Goal: Task Accomplishment & Management: Complete application form

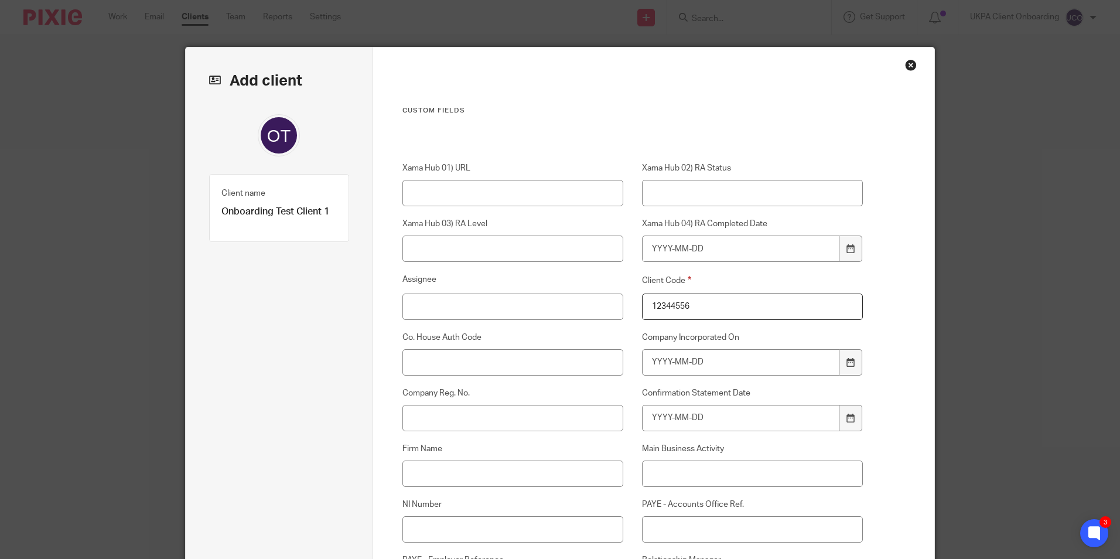
click at [907, 68] on div "Close this dialog window" at bounding box center [911, 65] width 12 height 12
click at [910, 63] on div "Close this dialog window" at bounding box center [911, 65] width 12 height 12
click at [905, 66] on div "Close this dialog window" at bounding box center [911, 65] width 12 height 12
click at [986, 112] on div "Add client Name Onboarding Test Client 1 Client type Ad-hoc Jobs Ad-hoc Jobs Ad…" at bounding box center [560, 279] width 1120 height 559
click at [905, 64] on div "Close this dialog window" at bounding box center [911, 65] width 12 height 12
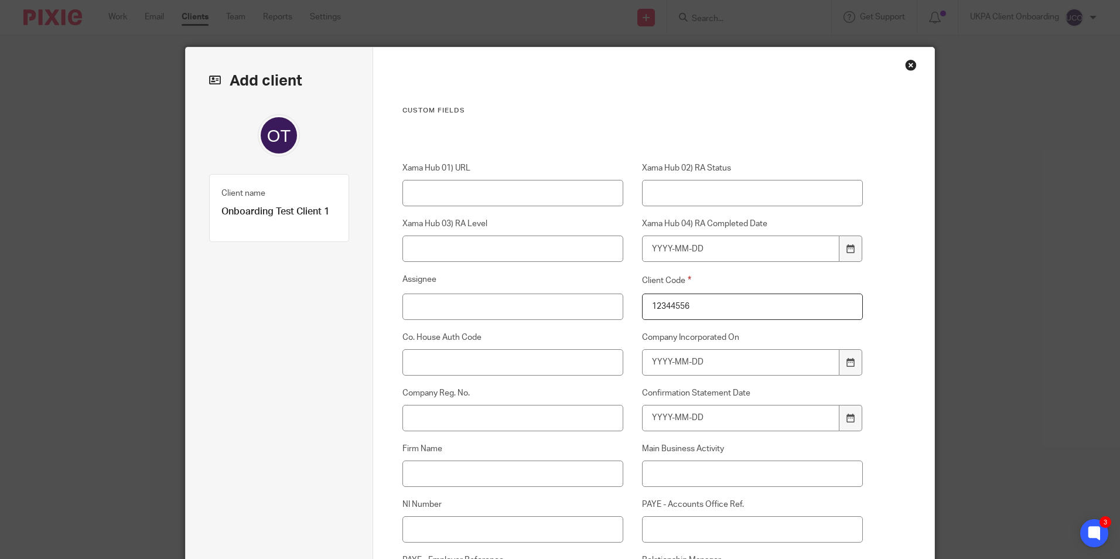
click at [905, 64] on div "Close this dialog window" at bounding box center [911, 65] width 12 height 12
click at [992, 246] on div "Add client Name Onboarding Test Client 1 Client type Ad-hoc Jobs Ad-hoc Jobs Ad…" at bounding box center [560, 279] width 1120 height 559
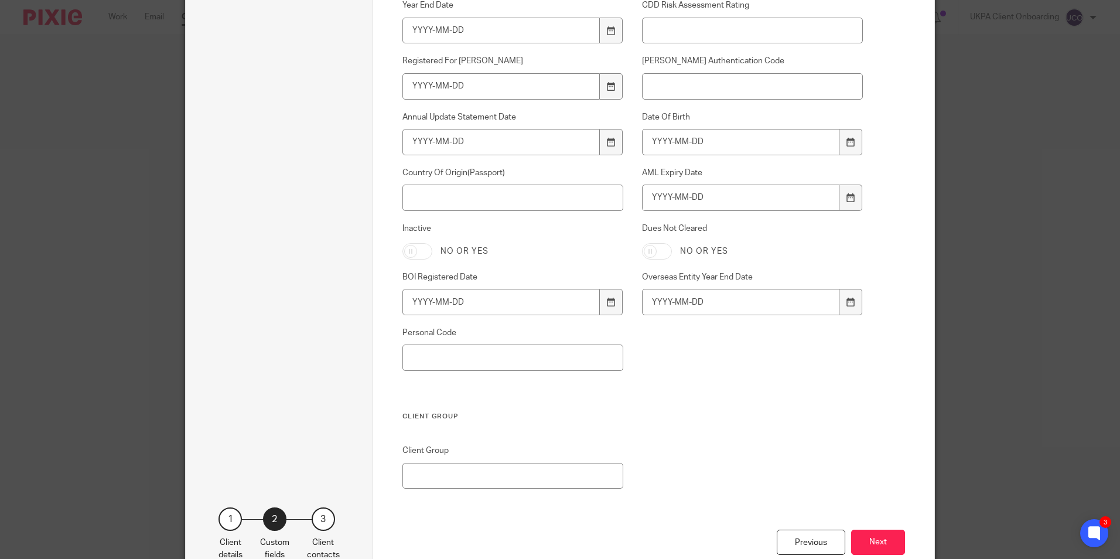
scroll to position [794, 0]
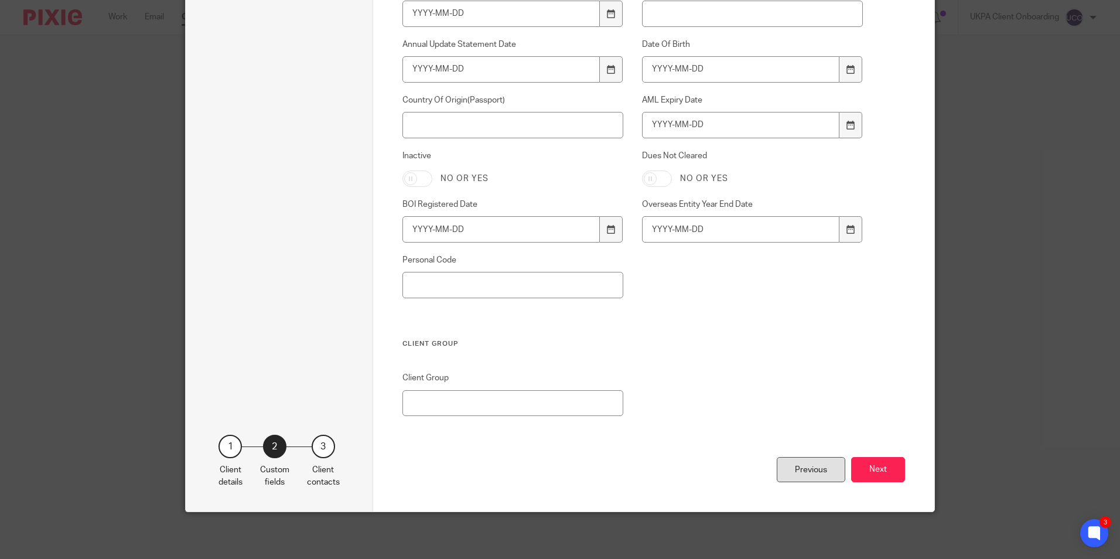
click at [812, 466] on div "Previous" at bounding box center [811, 469] width 69 height 25
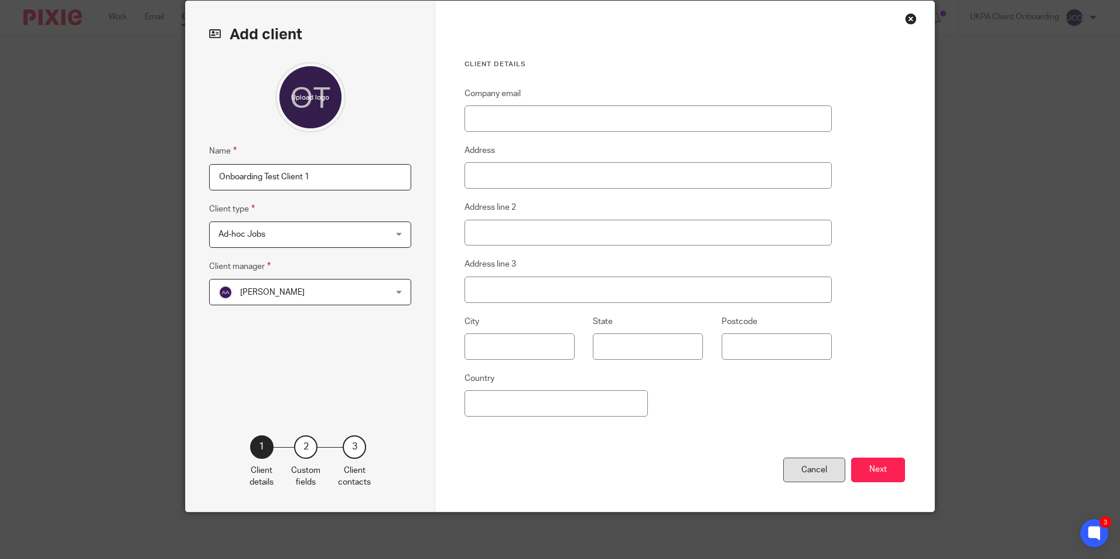
scroll to position [46, 0]
click at [809, 469] on div "Cancel" at bounding box center [814, 469] width 62 height 25
click at [813, 464] on div "Cancel" at bounding box center [814, 469] width 62 height 25
click at [820, 470] on div "Cancel" at bounding box center [814, 469] width 62 height 25
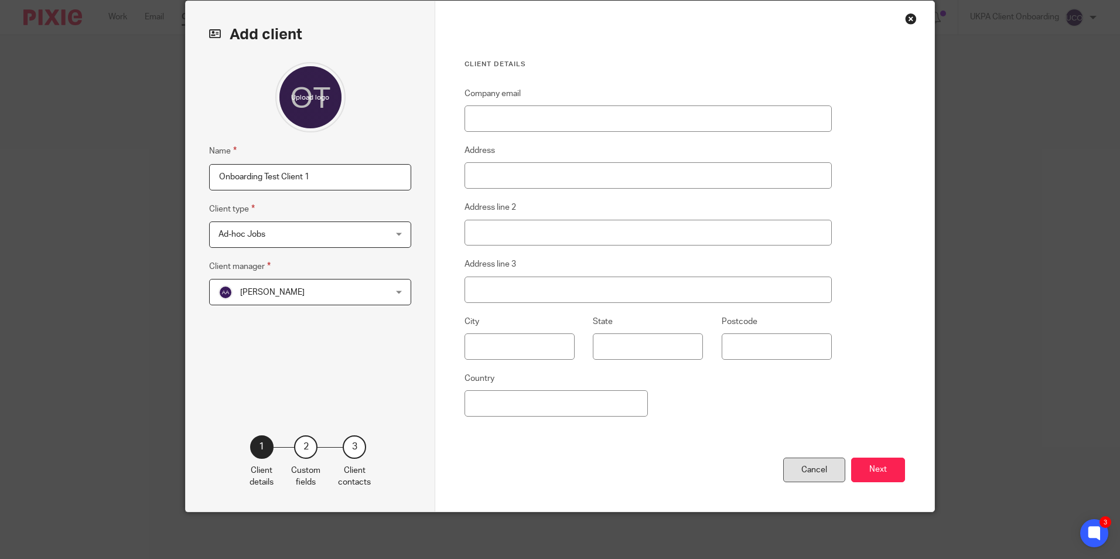
click at [819, 469] on div "Cancel" at bounding box center [814, 469] width 62 height 25
click at [818, 469] on div "Cancel" at bounding box center [814, 469] width 62 height 25
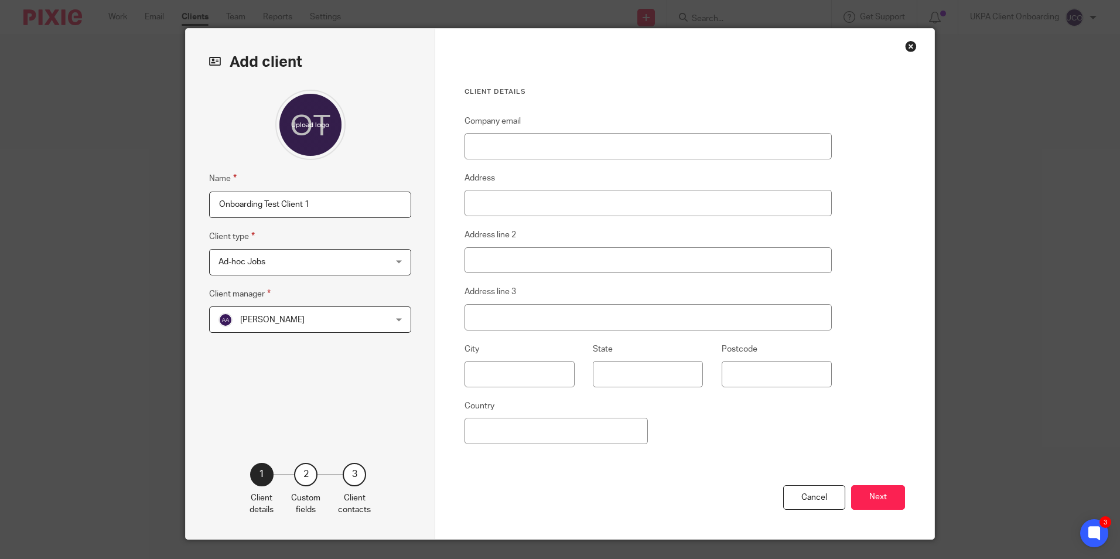
scroll to position [0, 0]
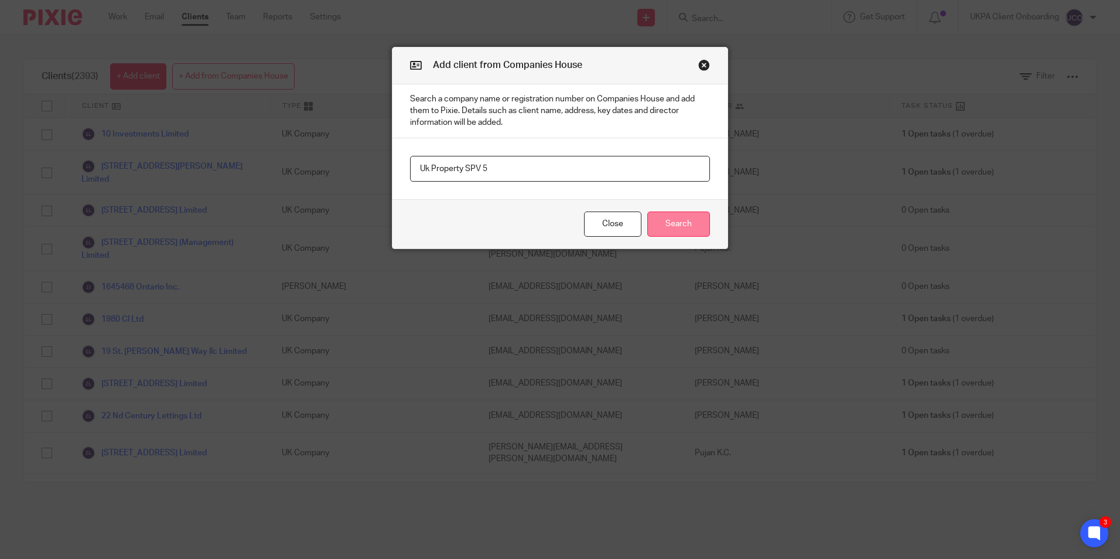
type input "Uk Property SPV 5"
click at [683, 227] on button "Search" at bounding box center [678, 223] width 63 height 25
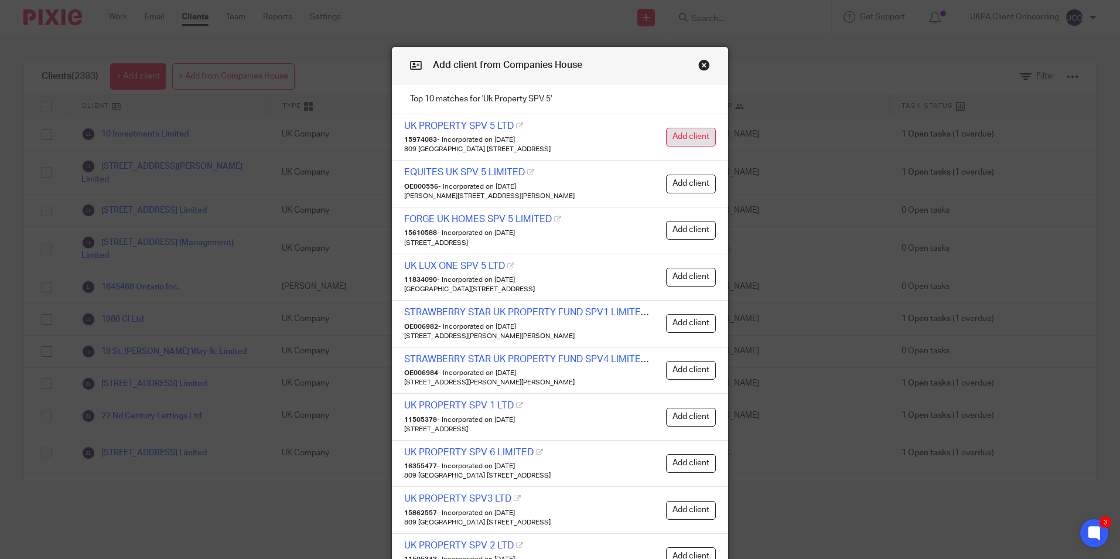
click at [676, 137] on button "Add client" at bounding box center [691, 137] width 50 height 19
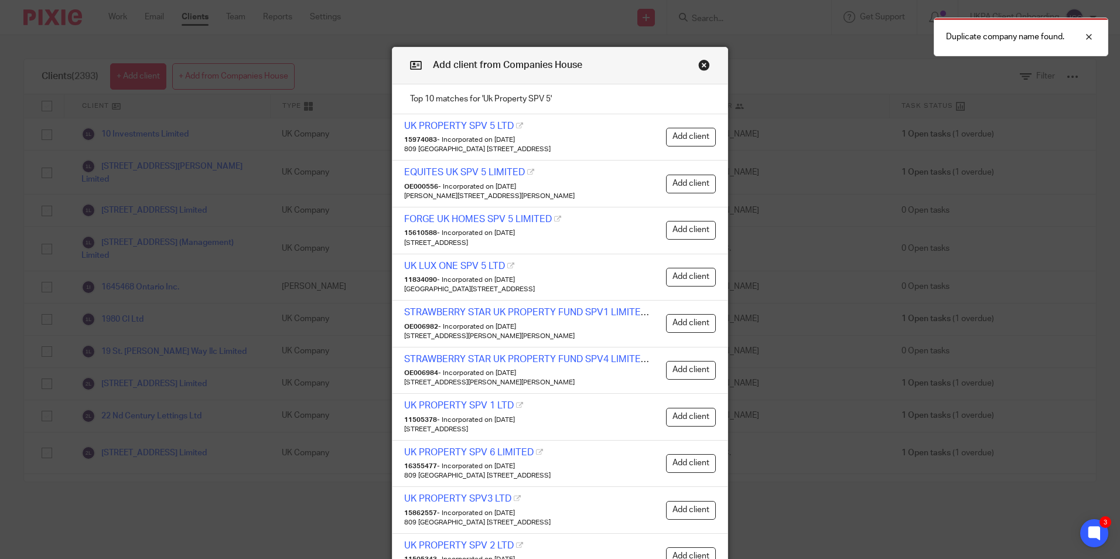
click at [698, 66] on button "Close modal" at bounding box center [704, 65] width 12 height 12
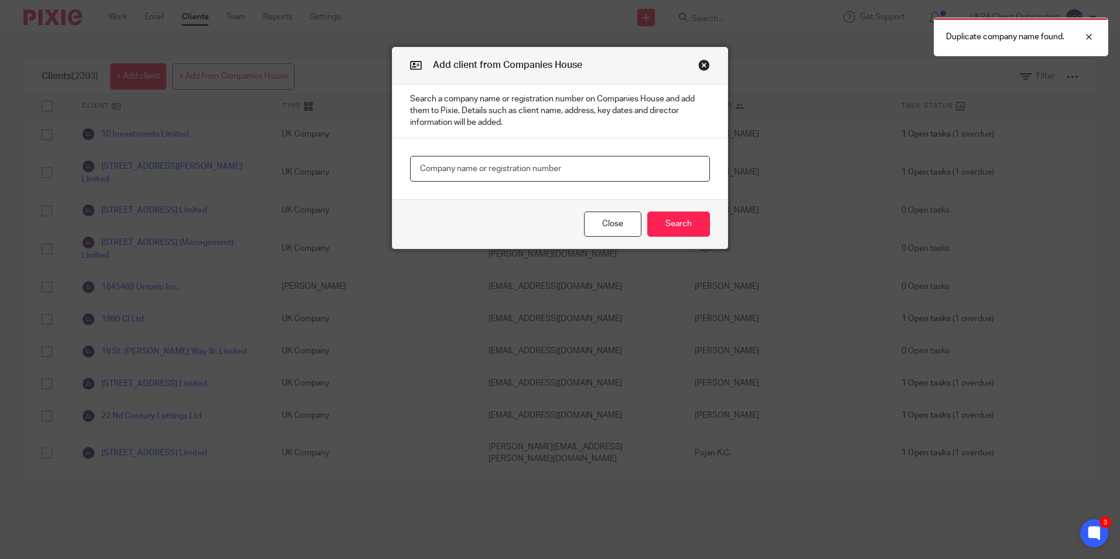
click at [565, 166] on input "text" at bounding box center [560, 169] width 300 height 26
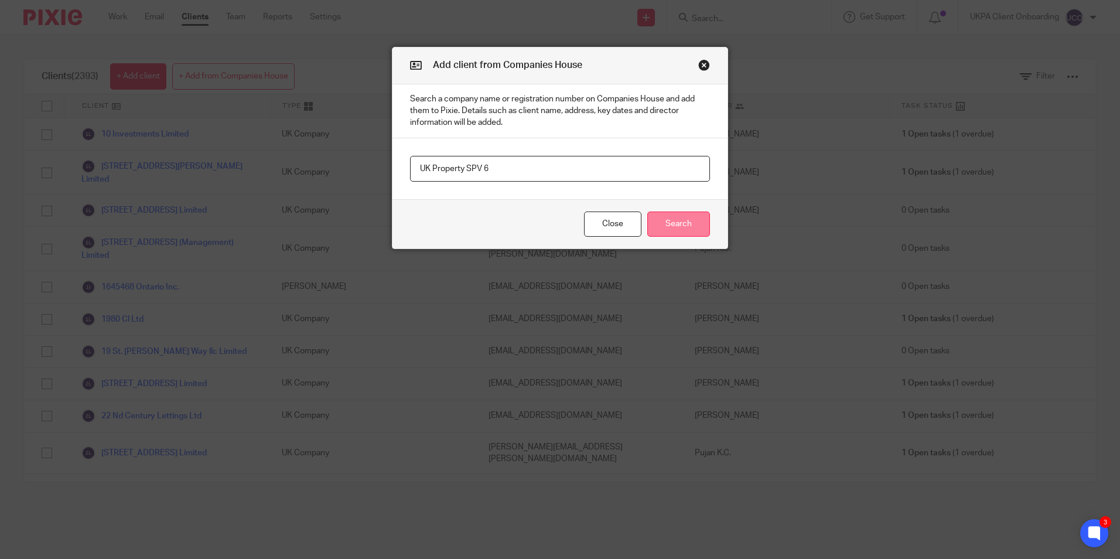
type input "UK Property SPV 6"
click at [653, 232] on button "Search" at bounding box center [678, 223] width 63 height 25
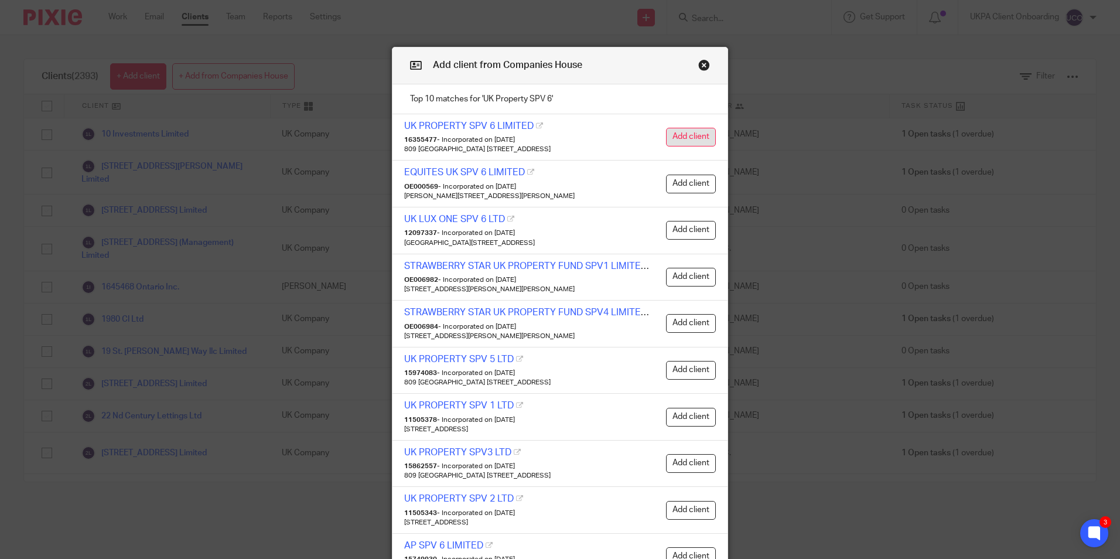
click at [666, 138] on button "Add client" at bounding box center [691, 137] width 50 height 19
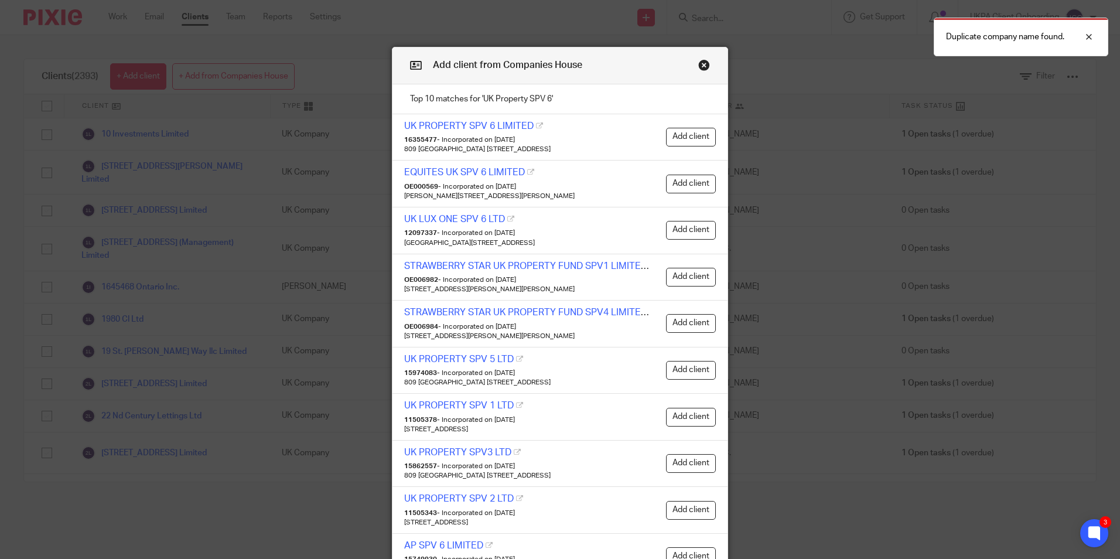
click at [700, 62] on button "Close modal" at bounding box center [704, 65] width 12 height 12
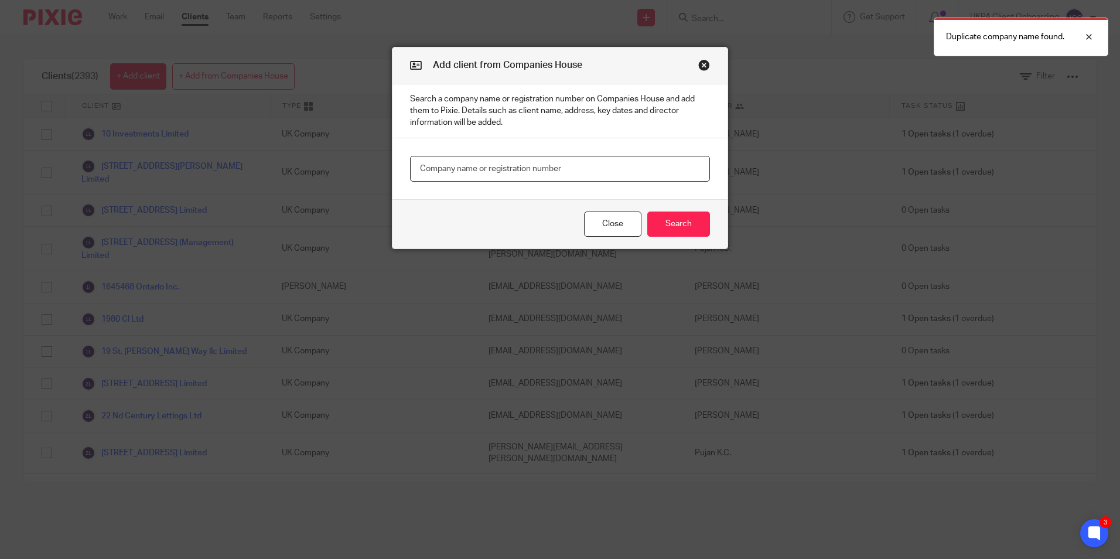
click at [525, 165] on input "text" at bounding box center [560, 169] width 300 height 26
type input "Tree"
click at [663, 214] on button "Search" at bounding box center [678, 223] width 63 height 25
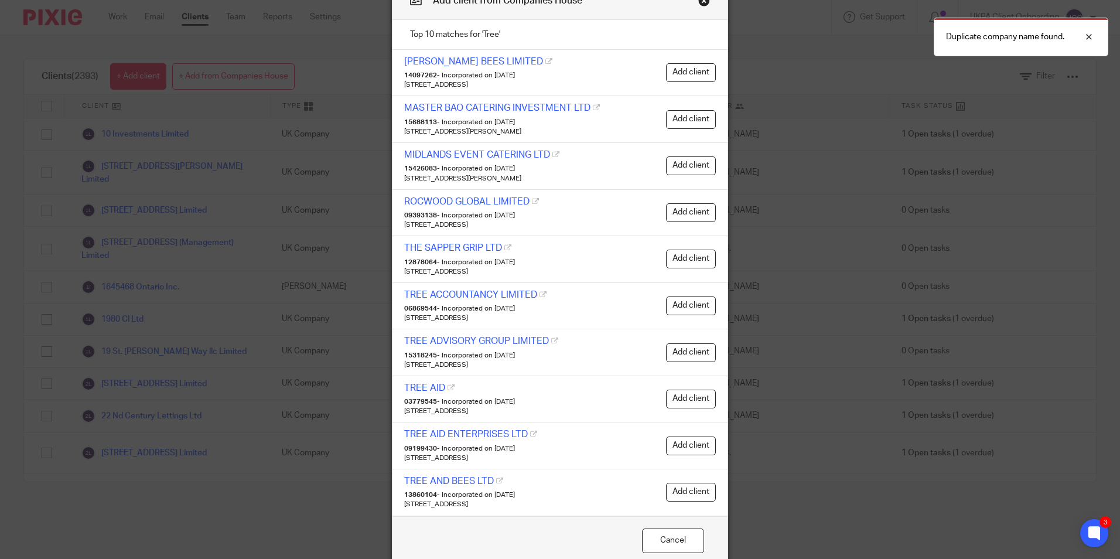
scroll to position [118, 0]
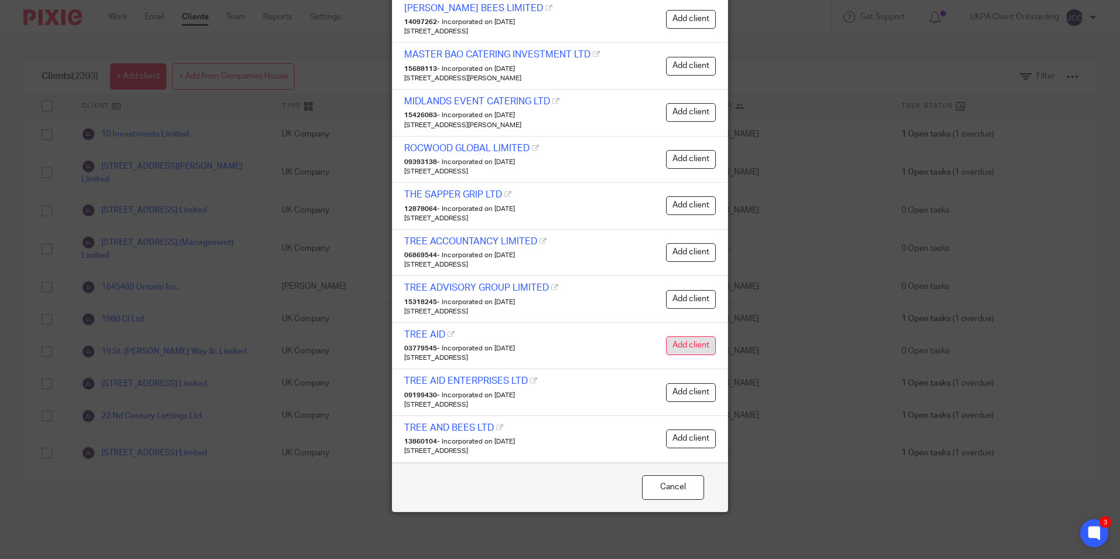
click at [666, 340] on button "Add client" at bounding box center [691, 345] width 50 height 19
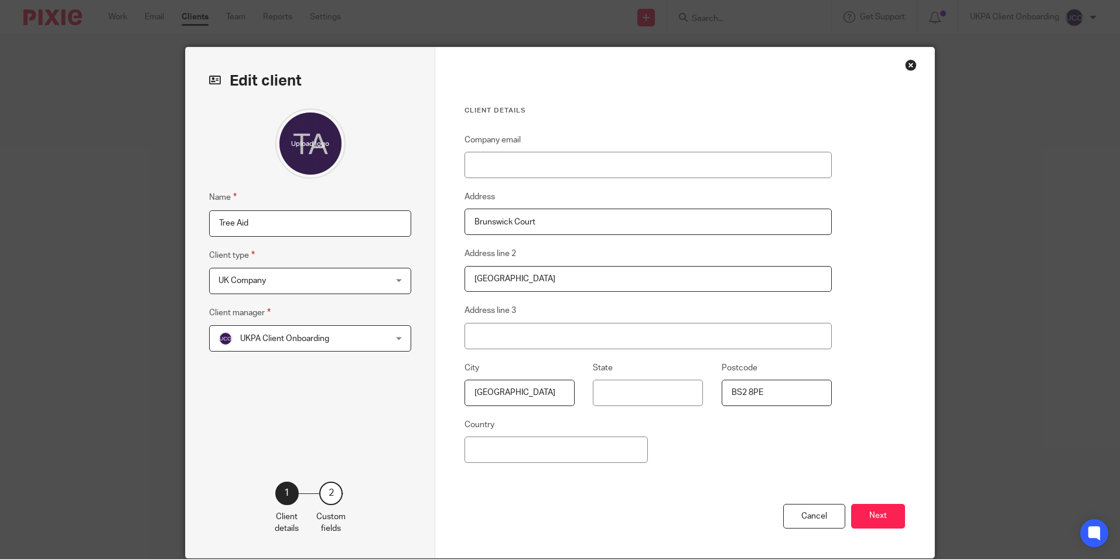
click at [316, 281] on span "UK Company" at bounding box center [294, 280] width 153 height 25
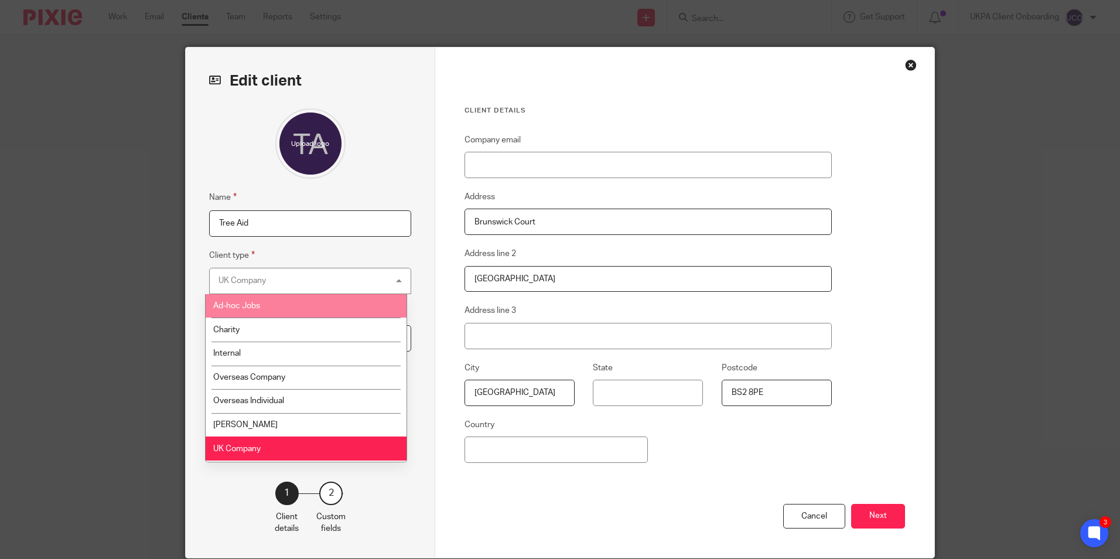
click at [378, 279] on div "UK Company UK Company" at bounding box center [310, 281] width 202 height 26
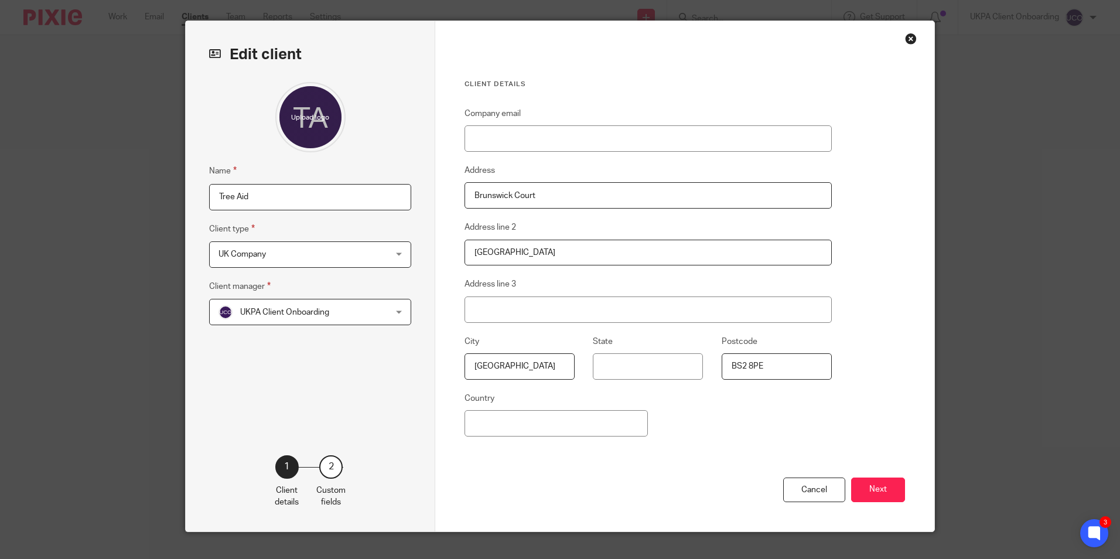
scroll to position [46, 0]
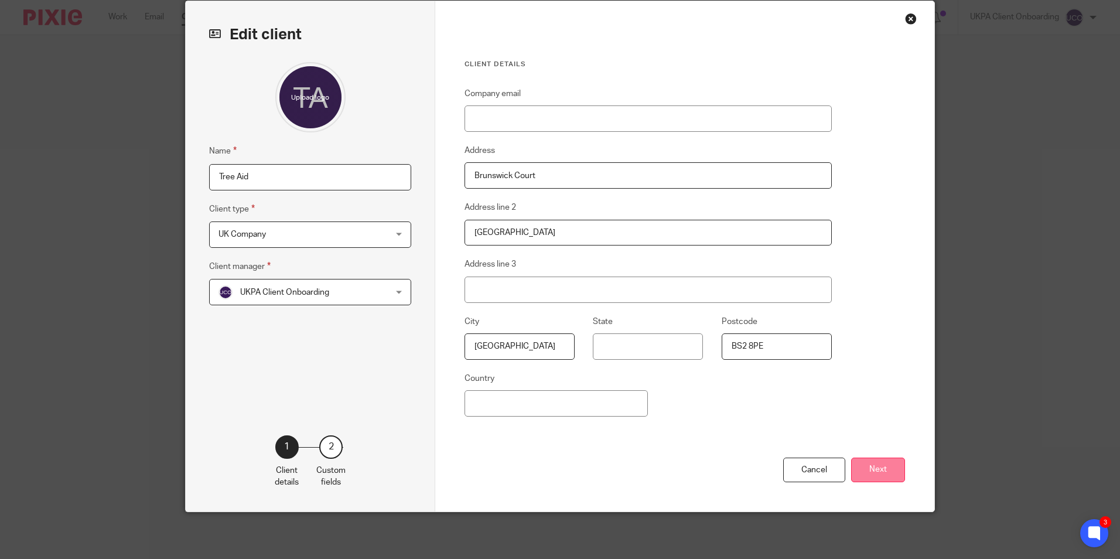
click at [869, 464] on button "Next" at bounding box center [878, 469] width 54 height 25
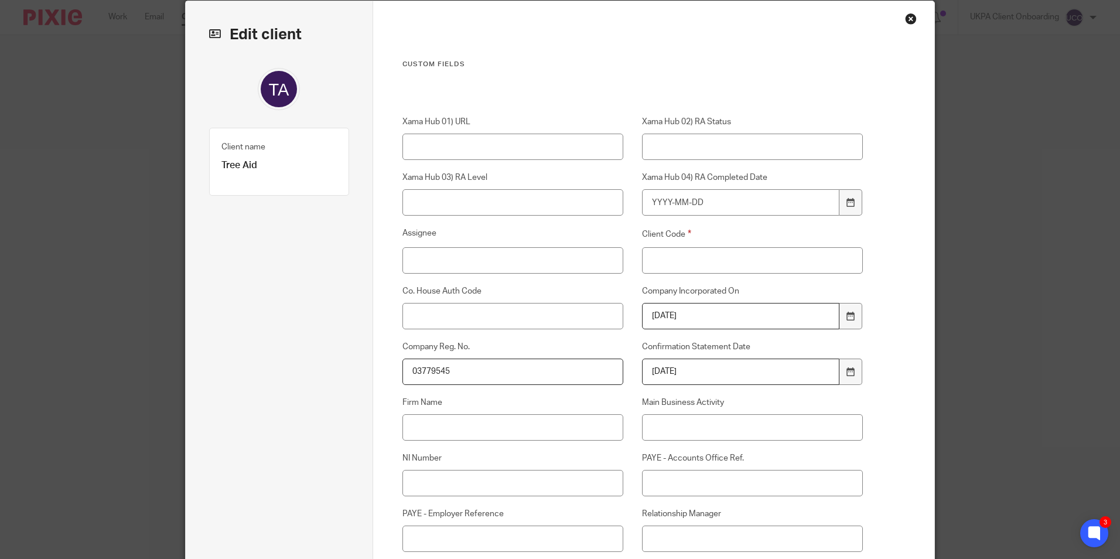
click at [737, 377] on input "[DATE]" at bounding box center [741, 371] width 198 height 26
click at [724, 316] on input "[DATE]" at bounding box center [741, 316] width 198 height 26
click at [700, 378] on input "[DATE]" at bounding box center [741, 371] width 198 height 26
drag, startPoint x: 707, startPoint y: 370, endPoint x: 597, endPoint y: 367, distance: 110.7
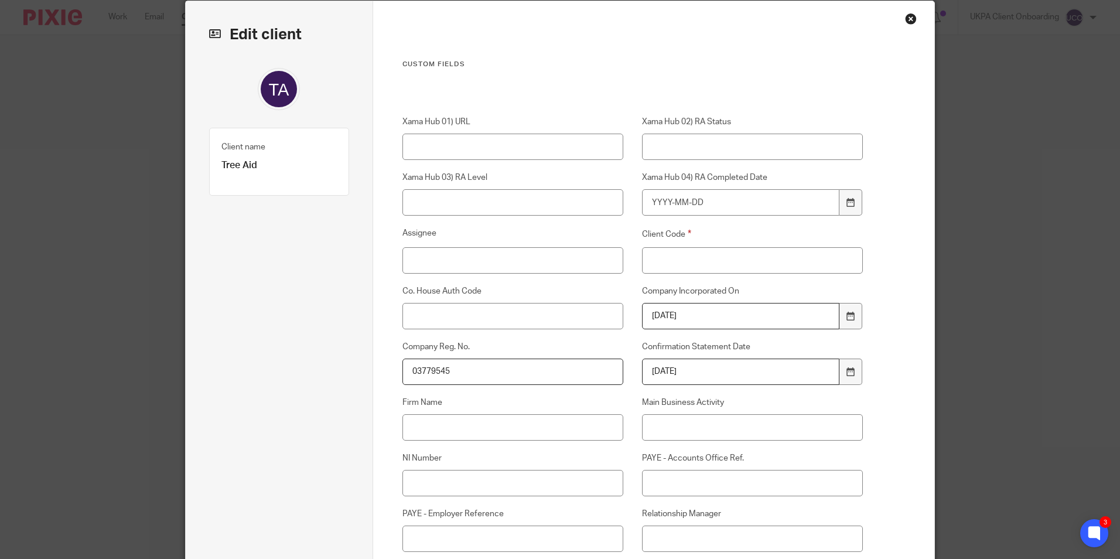
drag, startPoint x: 713, startPoint y: 313, endPoint x: 481, endPoint y: 319, distance: 232.0
click at [627, 322] on div "Company Incorporated On [DATE]" at bounding box center [743, 307] width 240 height 44
drag, startPoint x: 474, startPoint y: 374, endPoint x: 168, endPoint y: 367, distance: 305.8
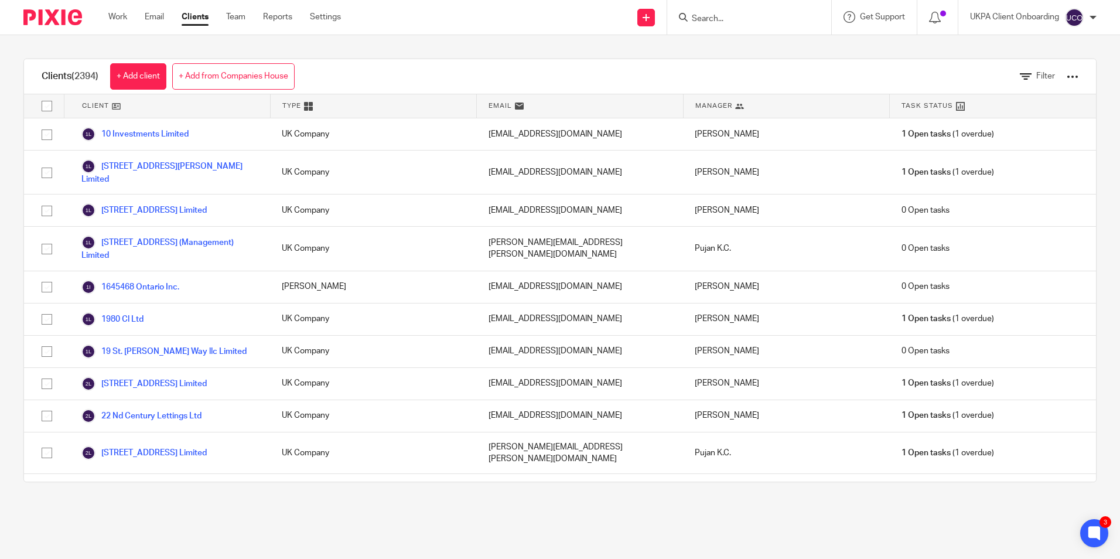
click at [765, 12] on form at bounding box center [752, 17] width 125 height 15
click at [732, 23] on input "Search" at bounding box center [742, 19] width 105 height 11
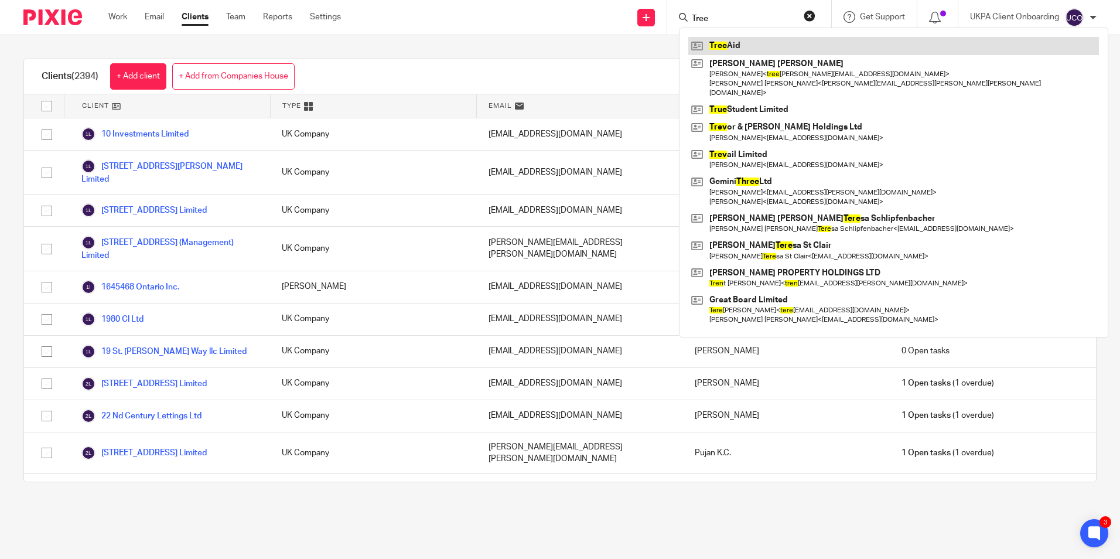
type input "Tree"
click at [716, 42] on link at bounding box center [893, 46] width 411 height 18
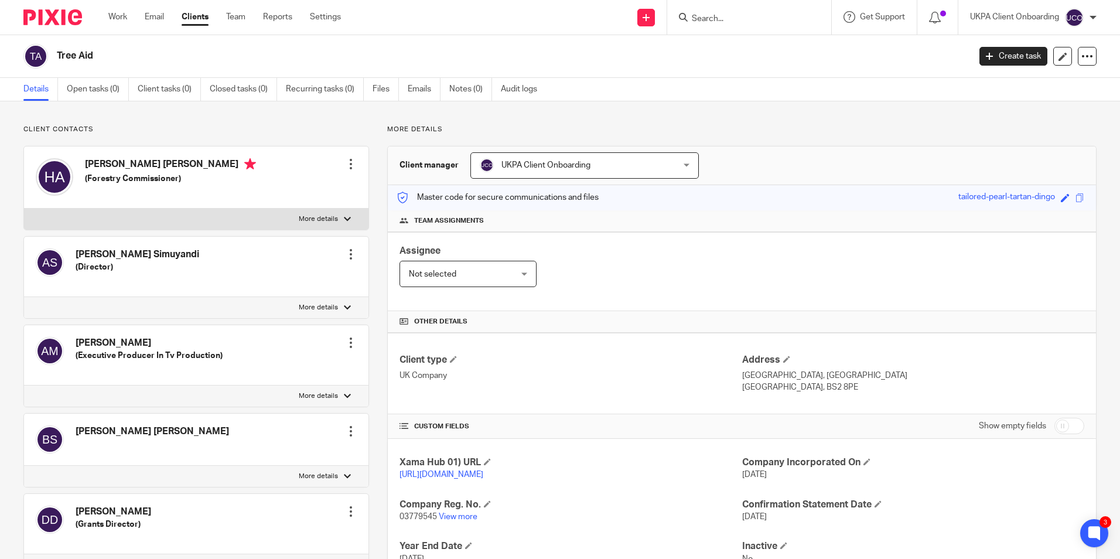
click at [217, 27] on div "Work Email Clients Team Reports Settings Work Email Clients Team Reports Settin…" at bounding box center [228, 17] width 262 height 35
click at [180, 17] on ul "Work Email Clients Team Reports Settings" at bounding box center [233, 17] width 250 height 12
click at [644, 18] on icon at bounding box center [645, 17] width 7 height 7
click at [195, 16] on link "Clients" at bounding box center [195, 17] width 27 height 12
click at [642, 19] on icon at bounding box center [645, 17] width 7 height 7
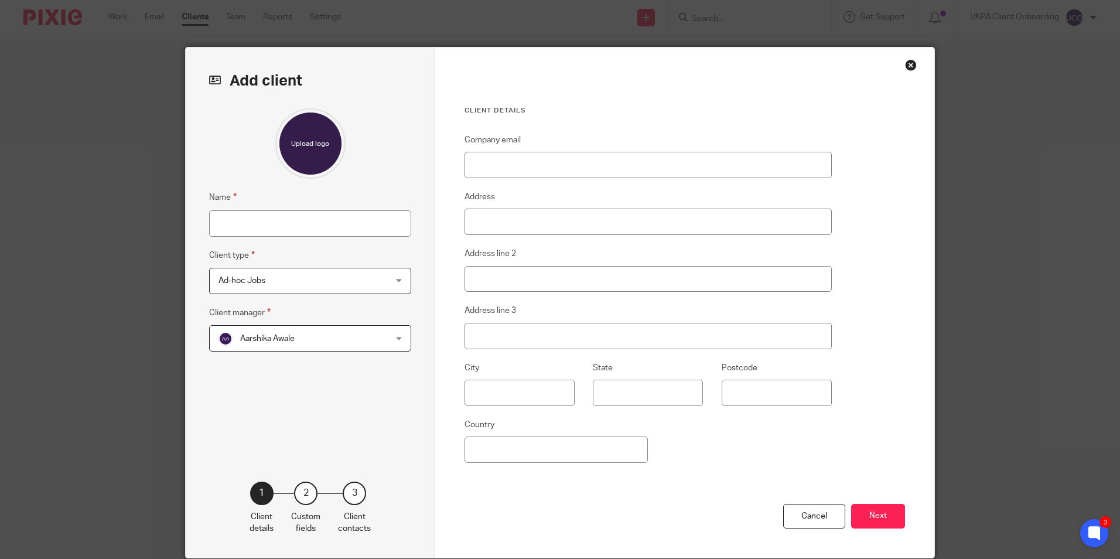
click at [368, 281] on div "Ad-hoc Jobs Ad-hoc Jobs" at bounding box center [310, 281] width 202 height 26
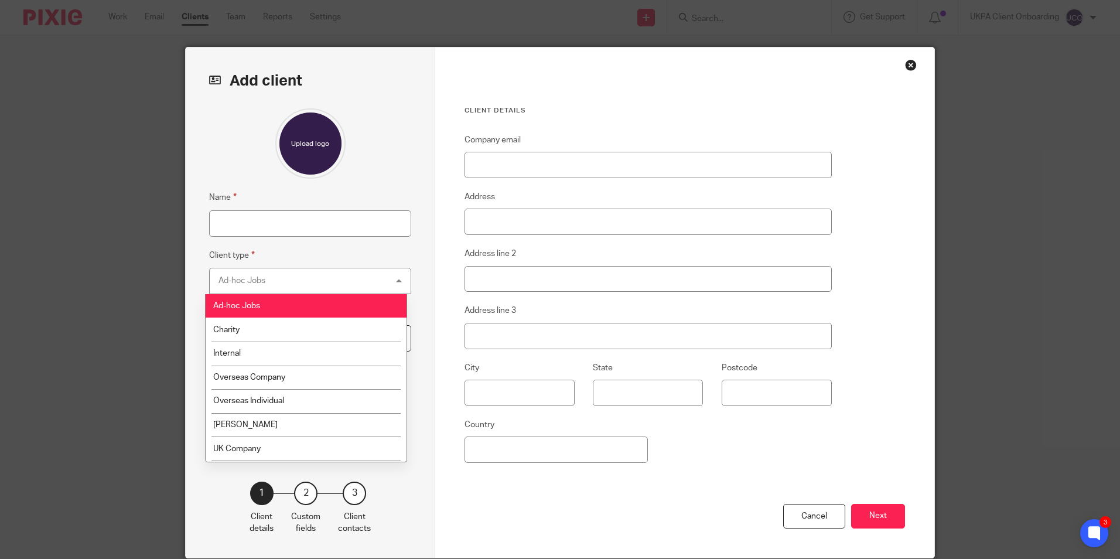
click at [418, 246] on div "Add client Name Client type Ad-hoc Jobs Ad-hoc Jobs Ad-hoc Jobs Charity Interna…" at bounding box center [310, 302] width 249 height 510
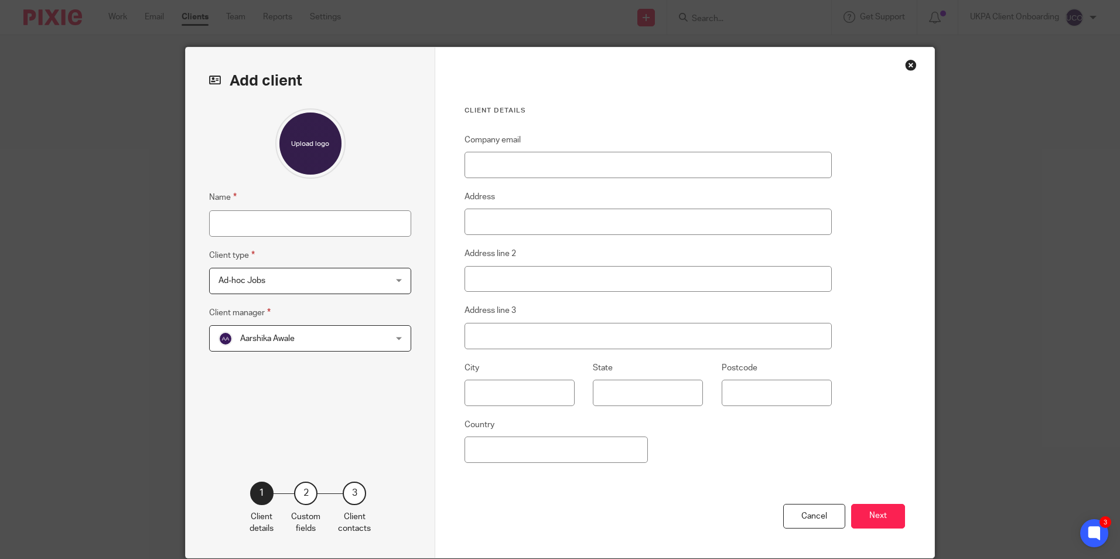
click at [356, 279] on span "Ad-hoc Jobs" at bounding box center [294, 280] width 153 height 25
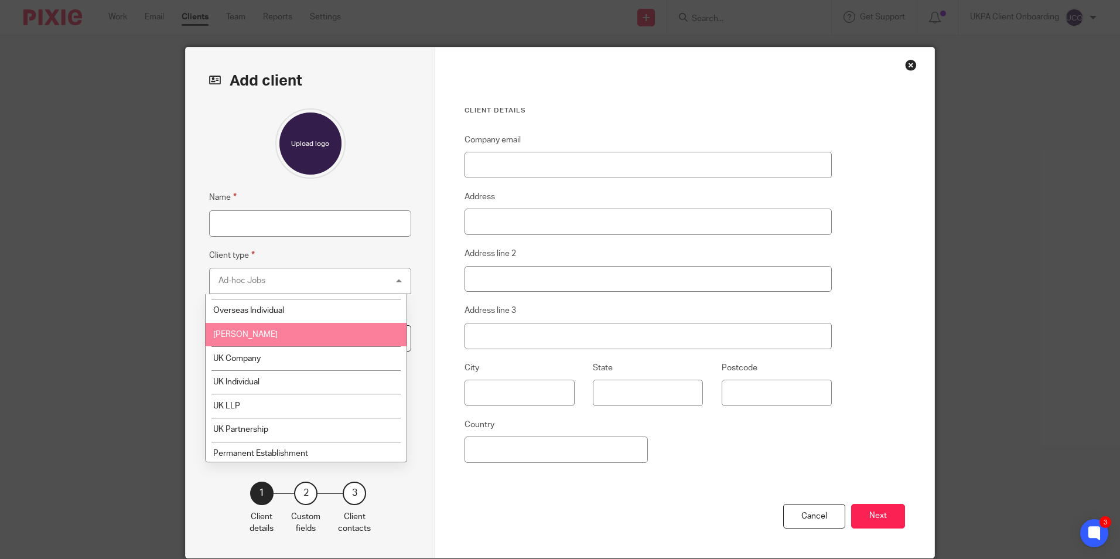
scroll to position [59, 0]
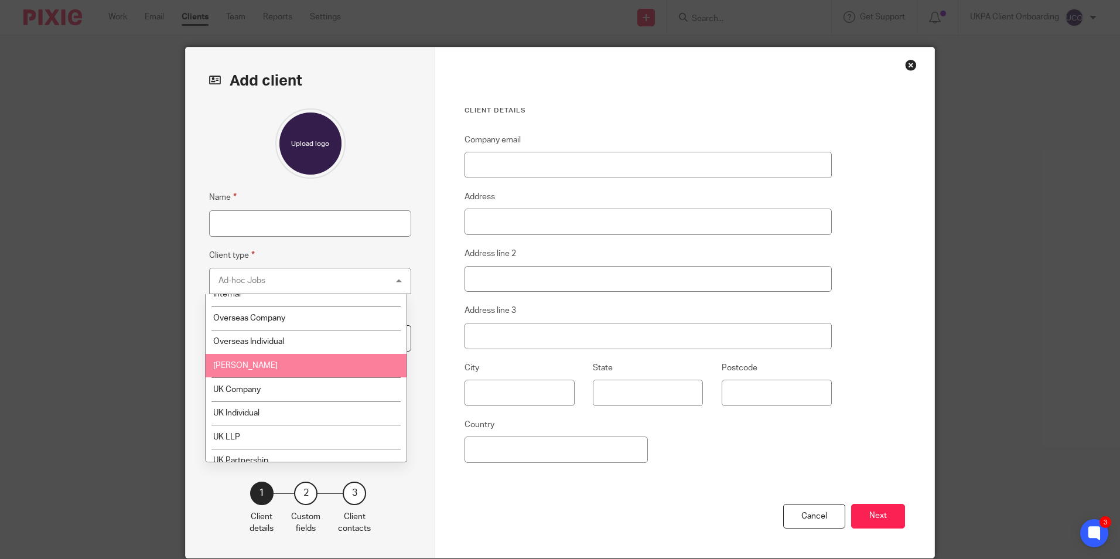
click at [906, 67] on div "Close this dialog window" at bounding box center [911, 65] width 12 height 12
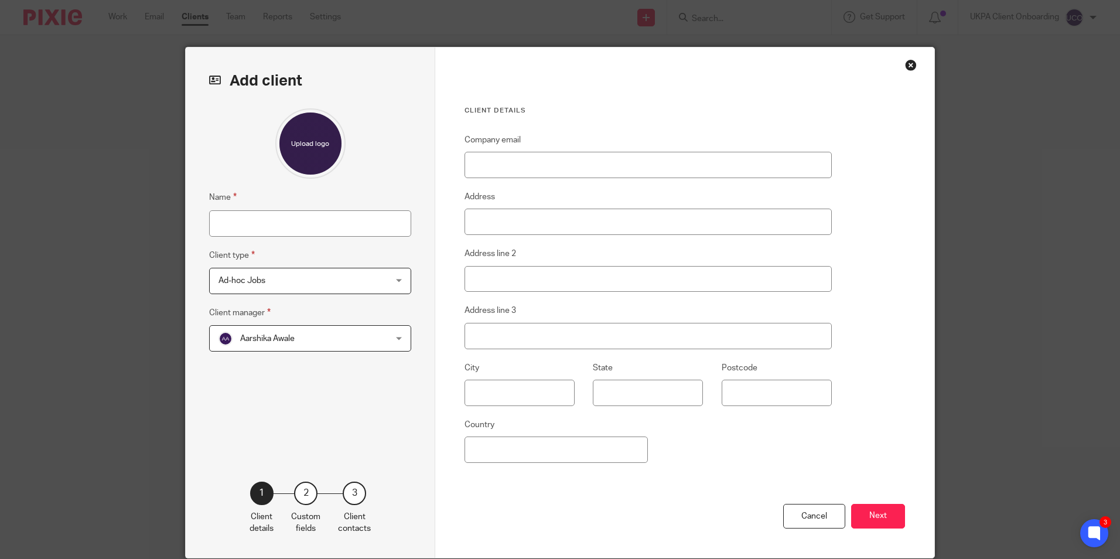
click at [321, 282] on span "Ad-hoc Jobs" at bounding box center [294, 280] width 153 height 25
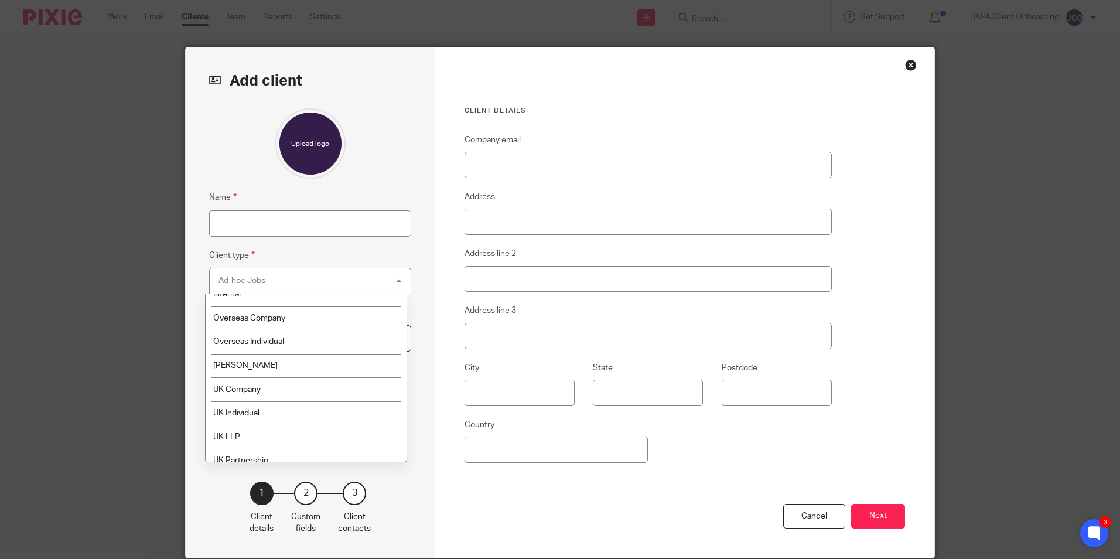
click at [321, 282] on div "Ad-hoc Jobs Ad-hoc Jobs" at bounding box center [310, 281] width 202 height 26
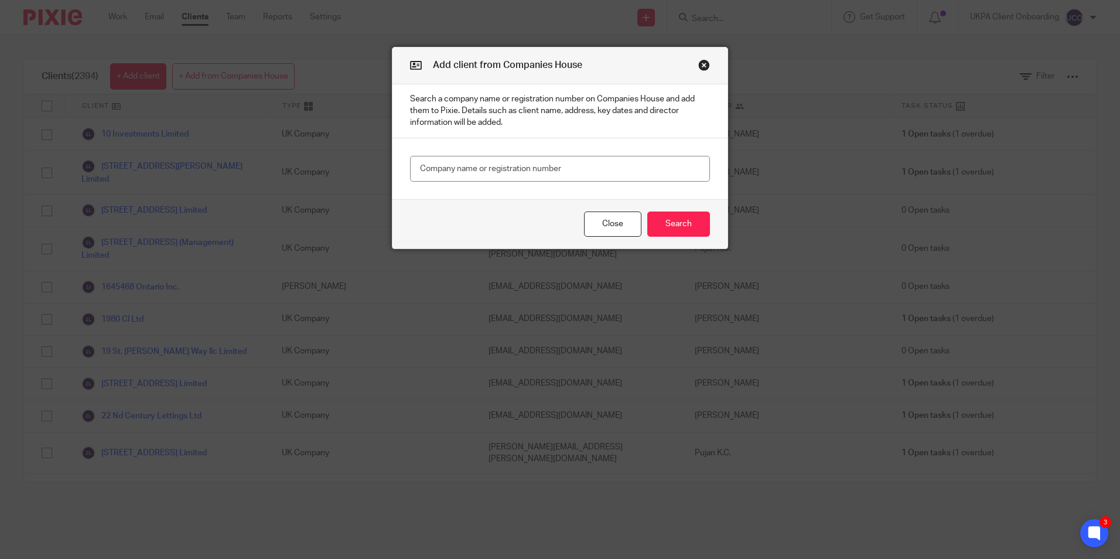
type input "U"
type input "Tree"
click at [655, 231] on button "Search" at bounding box center [678, 223] width 63 height 25
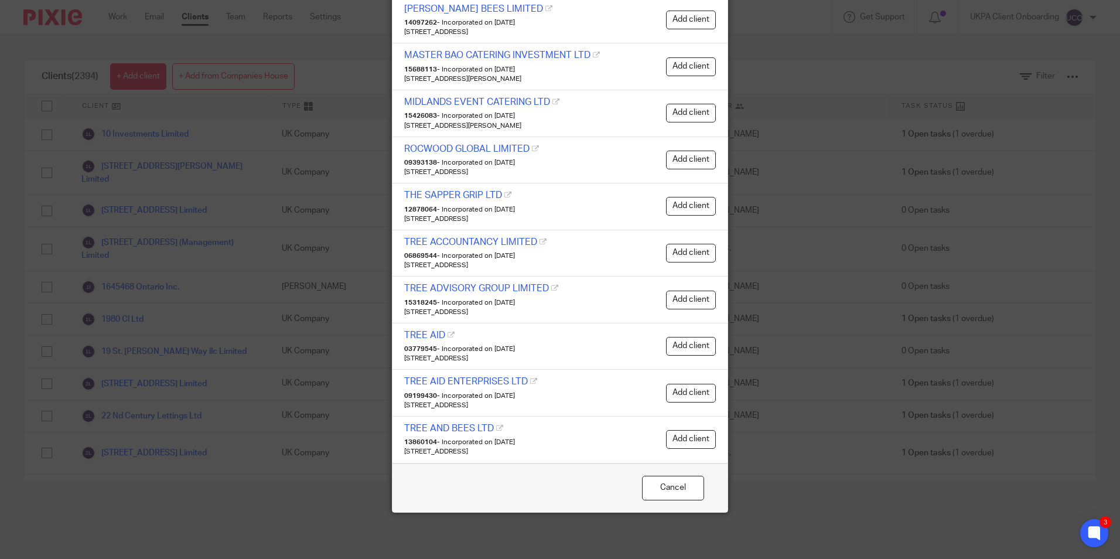
scroll to position [118, 0]
click at [685, 433] on button "Add client" at bounding box center [691, 438] width 50 height 19
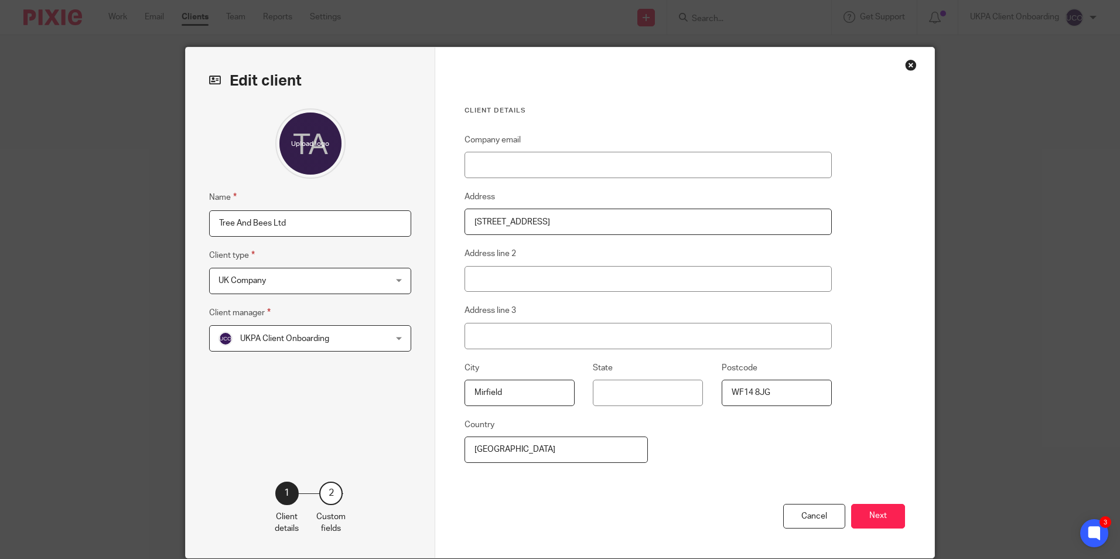
click at [296, 284] on span "UK Company" at bounding box center [294, 280] width 153 height 25
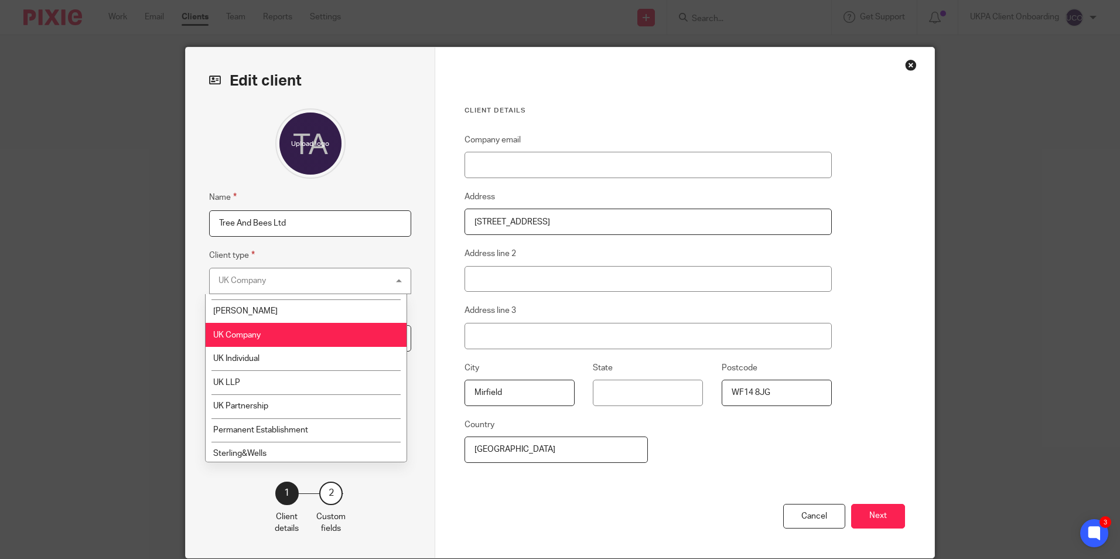
scroll to position [118, 0]
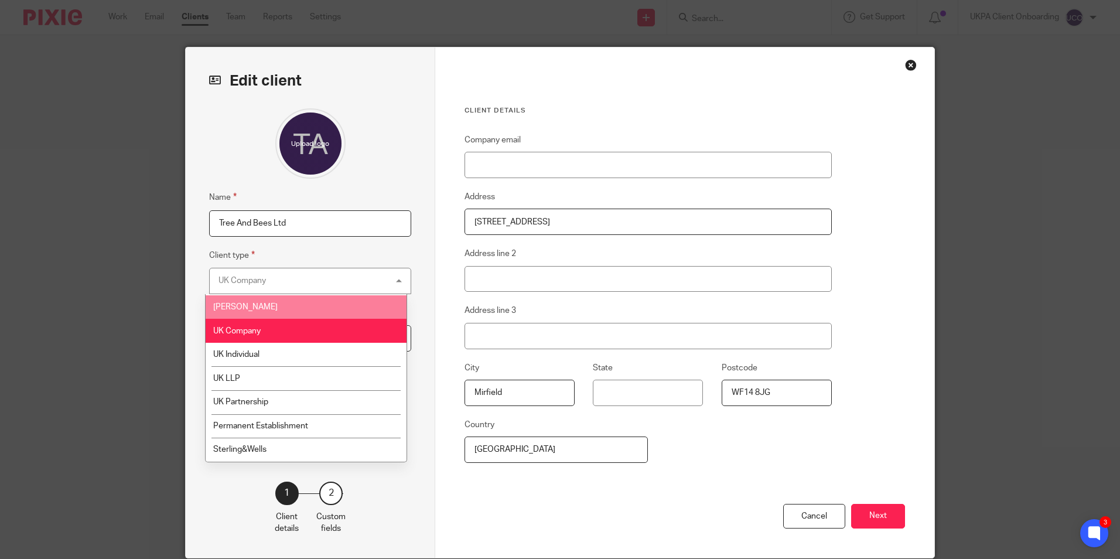
click at [274, 278] on div "UK Company UK Company" at bounding box center [310, 281] width 202 height 26
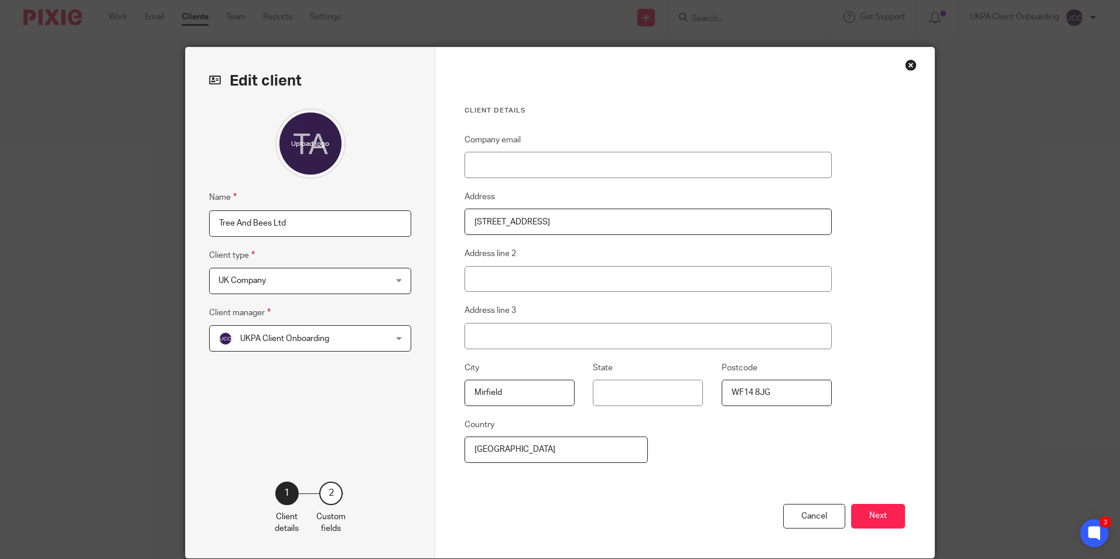
click at [253, 294] on div "Name Tree And Bees Ltd Client type UK Company UK Company Ad-hoc Jobs Charity In…" at bounding box center [310, 276] width 202 height 337
click at [272, 286] on span "UK Company" at bounding box center [294, 280] width 153 height 25
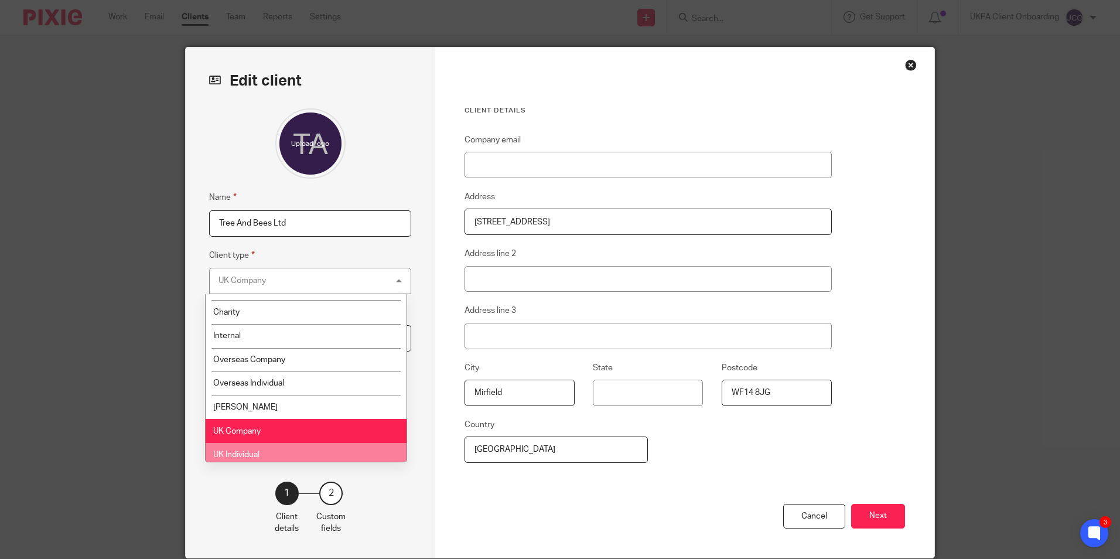
scroll to position [0, 0]
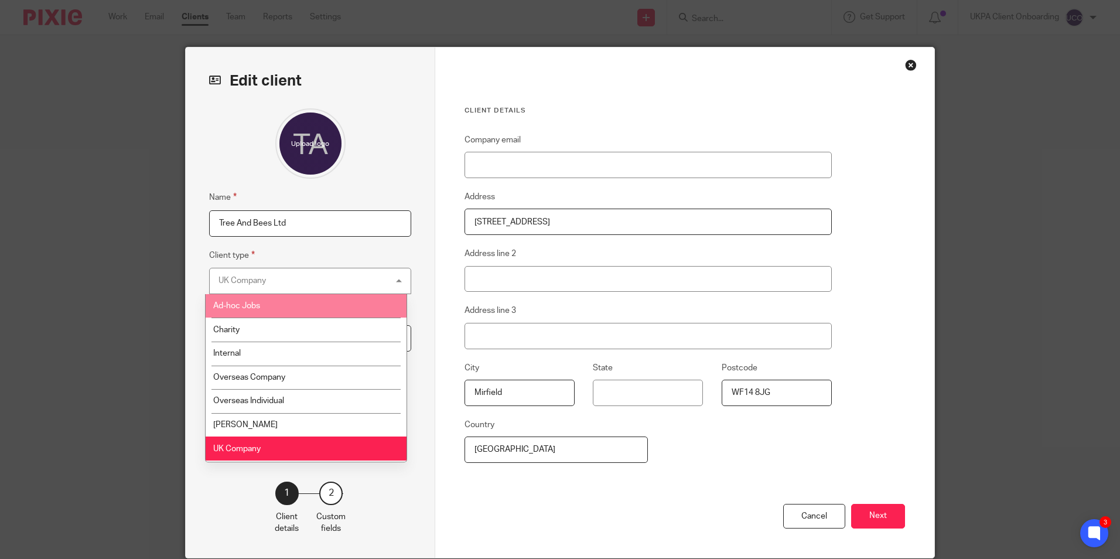
click at [286, 281] on div "UK Company UK Company" at bounding box center [310, 281] width 202 height 26
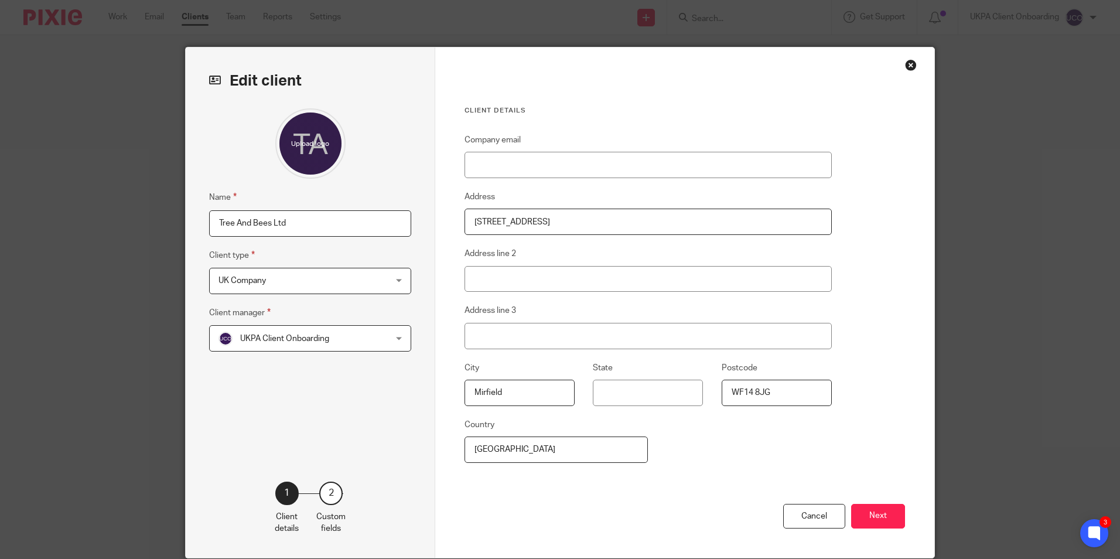
click at [346, 283] on span "UK Company" at bounding box center [294, 280] width 153 height 25
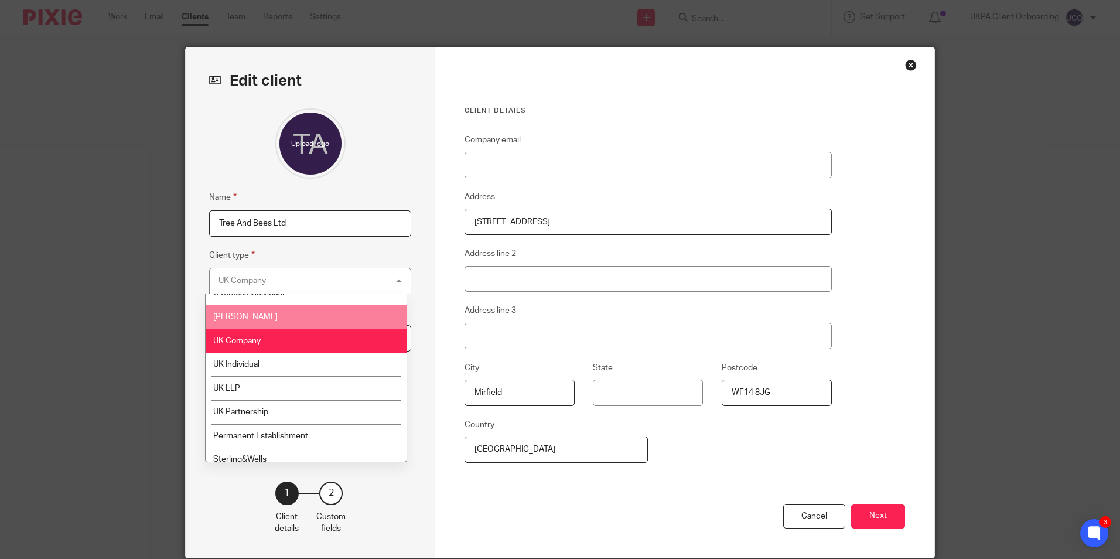
scroll to position [59, 0]
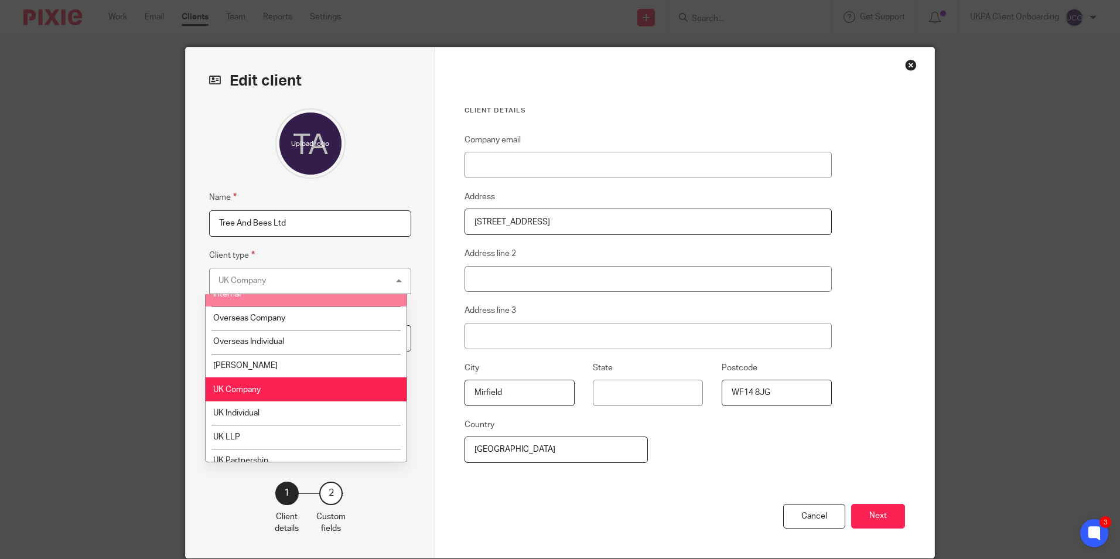
click at [341, 285] on div "UK Company UK Company" at bounding box center [310, 281] width 202 height 26
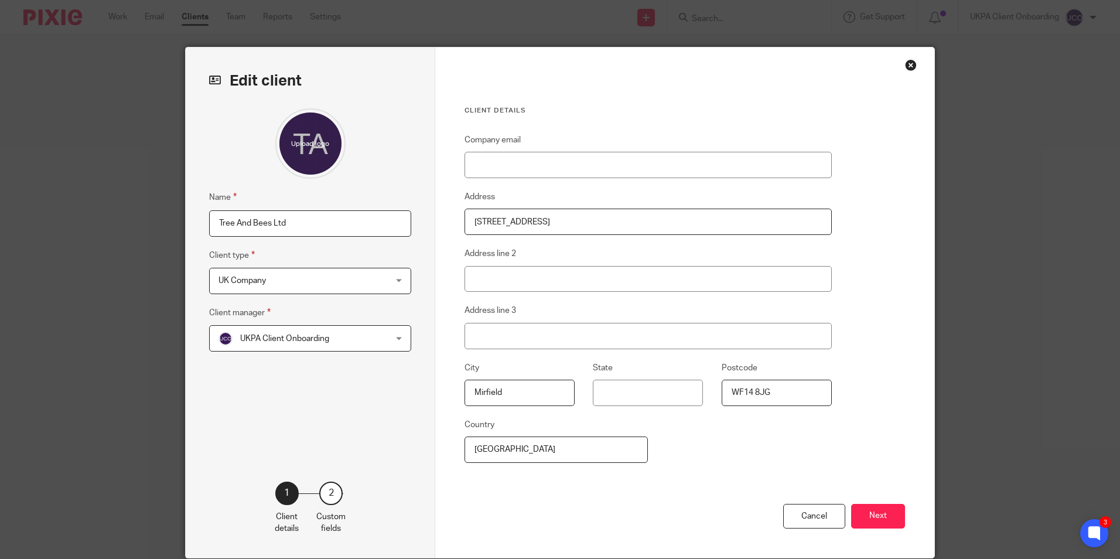
click at [322, 286] on span "UK Company" at bounding box center [294, 280] width 153 height 25
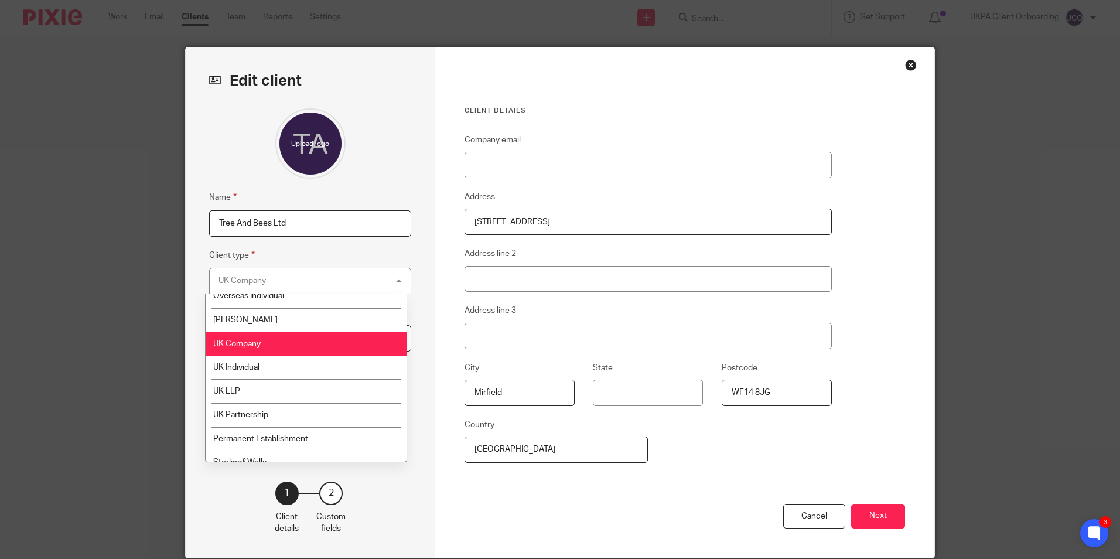
scroll to position [118, 0]
